Goal: Navigation & Orientation: Find specific page/section

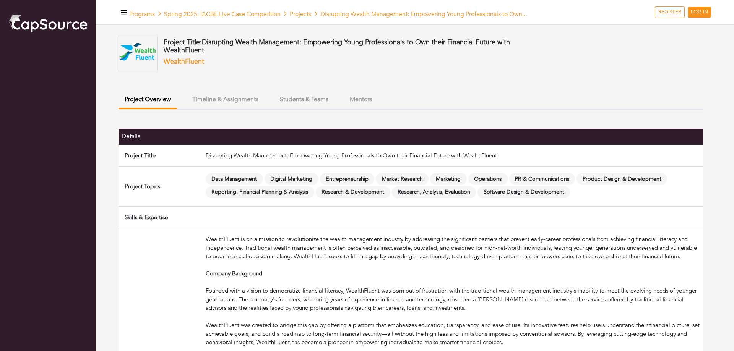
click at [214, 100] on button "Timeline & Assignments" at bounding box center [225, 99] width 78 height 16
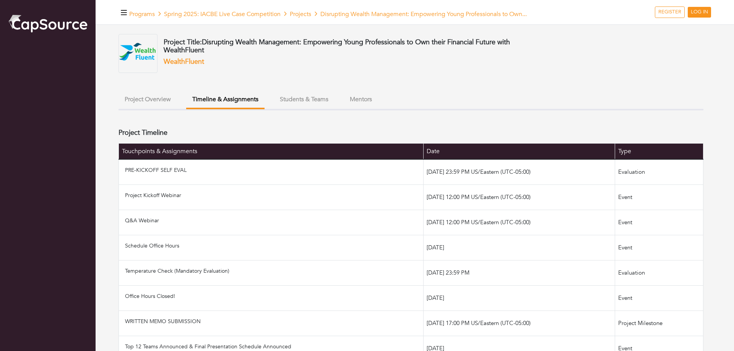
click at [302, 93] on button "Students & Teams" at bounding box center [304, 99] width 61 height 16
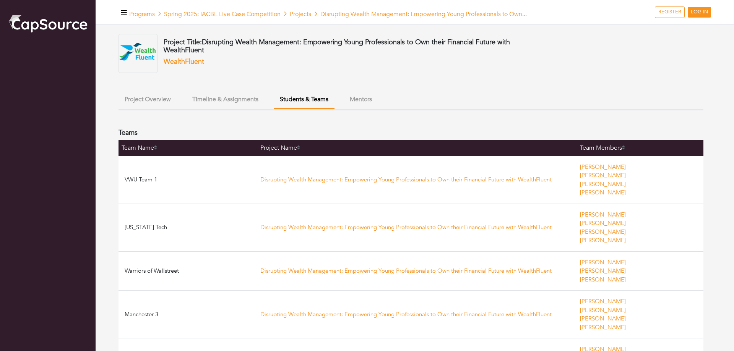
click at [378, 98] on button "Mentors" at bounding box center [360, 99] width 34 height 16
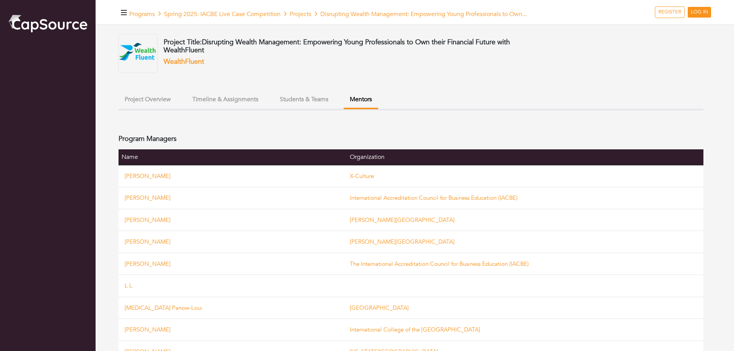
click at [154, 94] on button "Project Overview" at bounding box center [147, 99] width 58 height 16
